Goal: Task Accomplishment & Management: Use online tool/utility

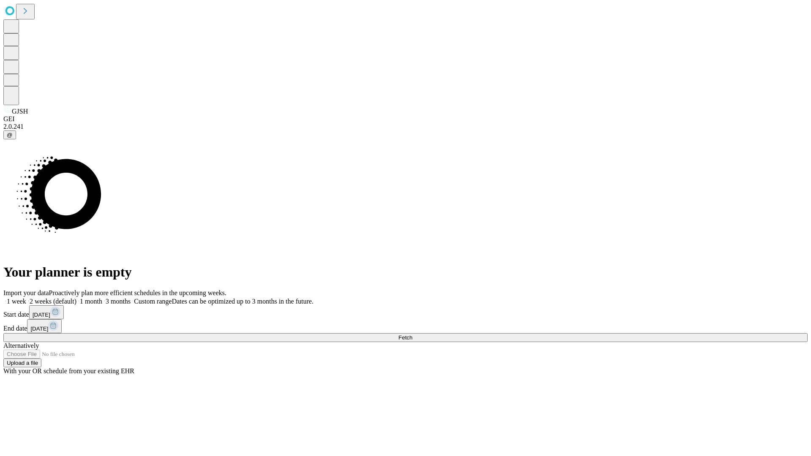
click at [413, 335] on span "Fetch" at bounding box center [406, 338] width 14 height 6
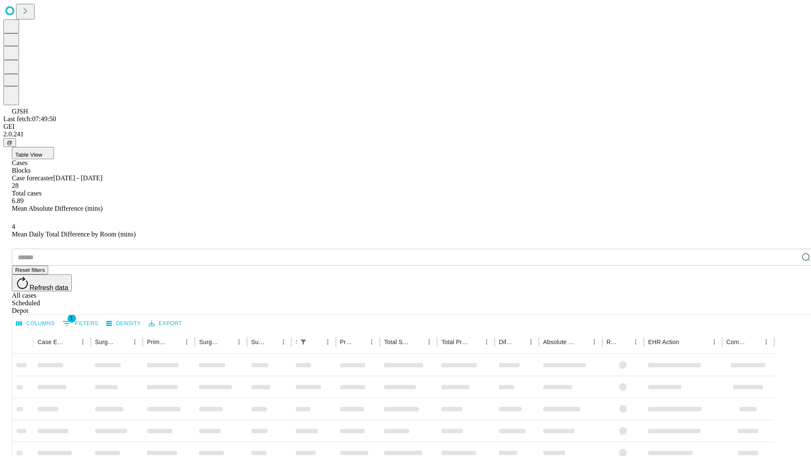
click at [42, 152] on span "Table View" at bounding box center [28, 155] width 27 height 6
